Goal: Navigation & Orientation: Find specific page/section

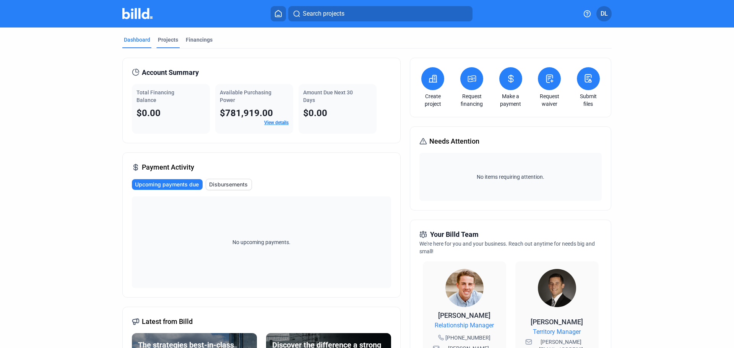
click at [166, 38] on div "Projects" at bounding box center [168, 40] width 20 height 8
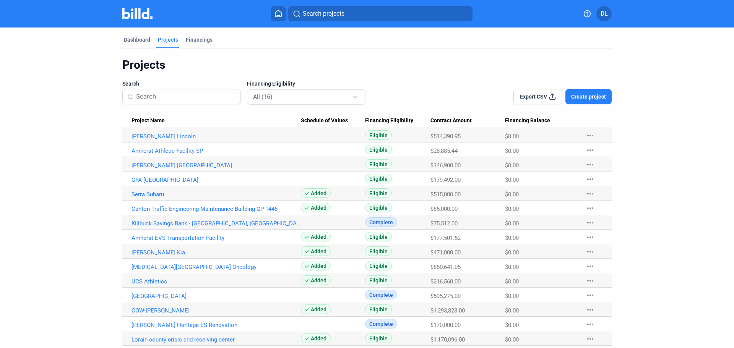
click at [589, 238] on mat-icon "more_horiz" at bounding box center [590, 237] width 9 height 9
click at [588, 236] on div at bounding box center [367, 174] width 734 height 348
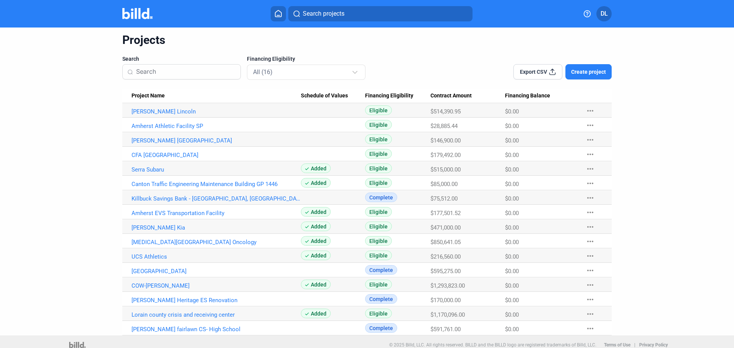
scroll to position [31, 0]
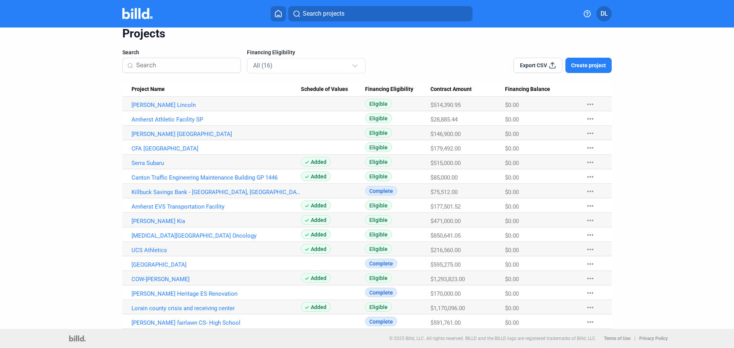
click at [107, 160] on div "Dashboard Projects Financings Projects Search Financing Eligibility All (16) Ex…" at bounding box center [367, 162] width 520 height 333
